Goal: Use online tool/utility: Utilize a website feature to perform a specific function

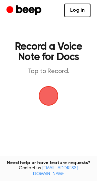
click at [46, 101] on span "button" at bounding box center [49, 96] width 20 height 20
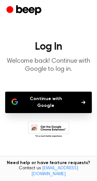
click at [57, 99] on button "Continue with Google" at bounding box center [48, 102] width 87 height 21
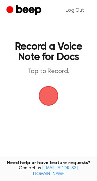
click at [50, 106] on span "button" at bounding box center [48, 95] width 23 height 23
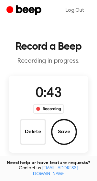
click at [58, 94] on span "0:43" at bounding box center [49, 94] width 26 height 14
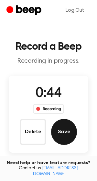
click at [60, 128] on button "Save" at bounding box center [64, 132] width 26 height 26
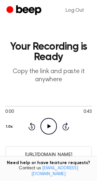
click at [48, 126] on icon at bounding box center [49, 126] width 4 height 4
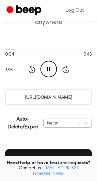
scroll to position [58, 0]
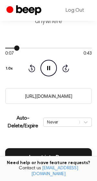
click at [22, 47] on div at bounding box center [48, 47] width 87 height 5
click at [33, 48] on div at bounding box center [48, 48] width 87 height 1
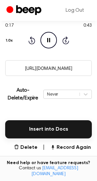
scroll to position [90, 0]
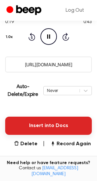
click at [66, 124] on button "Insert into Docs" at bounding box center [48, 126] width 87 height 18
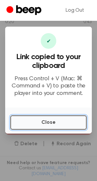
click at [66, 124] on button "Close" at bounding box center [48, 122] width 77 height 14
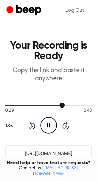
scroll to position [0, 0]
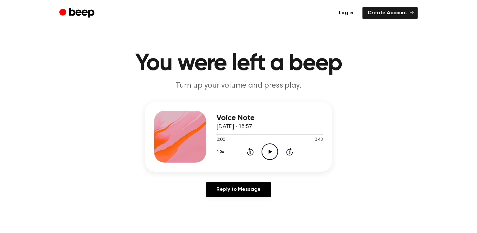
click at [271, 150] on icon "Play Audio" at bounding box center [270, 151] width 17 height 17
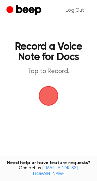
click at [31, 45] on h1 "Record a Voice Note for Docs" at bounding box center [49, 52] width 74 height 21
click at [25, 28] on main "Record a Voice Note for Docs Tap to Record. Tired of copying and pasting? Use t…" at bounding box center [48, 107] width 97 height 214
